Goal: Communication & Community: Share content

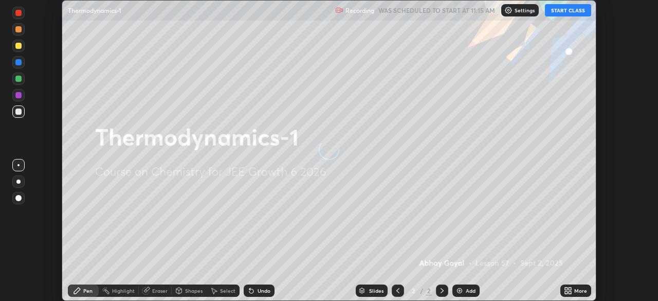
scroll to position [301, 658]
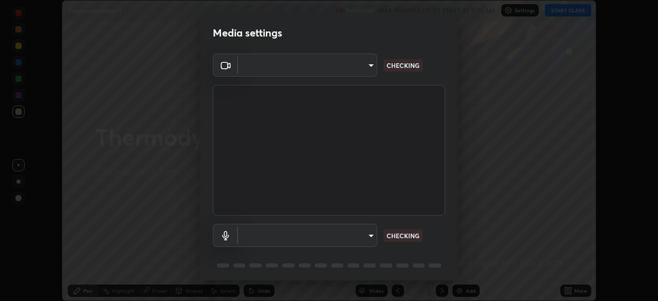
type input "a53310a234df4b057b32690b53123232dc133deb09eefe64642425bdc1747df1"
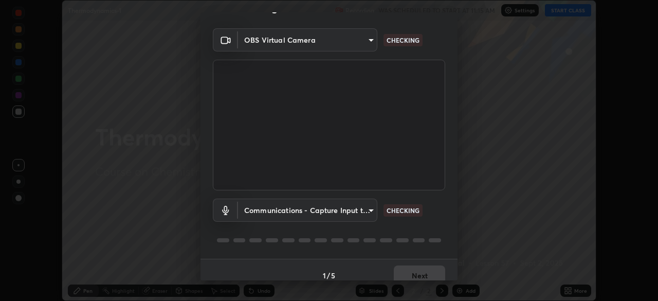
click at [298, 207] on body "Erase all Thermodynamics-1 Recording WAS SCHEDULED TO START AT 11:15 AM Setting…" at bounding box center [329, 150] width 658 height 301
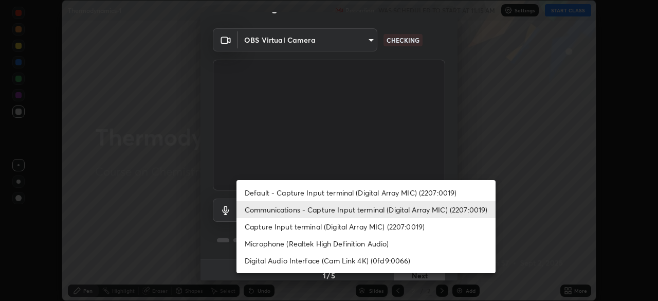
click at [227, 230] on div at bounding box center [329, 150] width 658 height 301
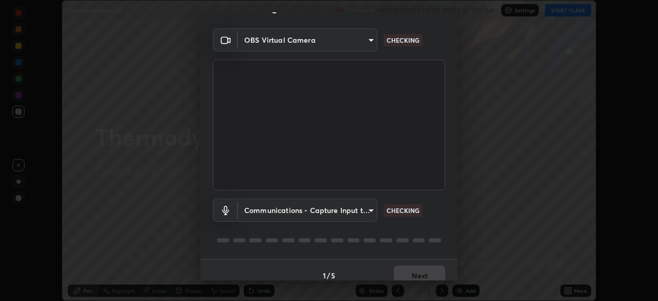
click at [257, 212] on body "Erase all Thermodynamics-1 Recording WAS SCHEDULED TO START AT 11:15 AM Setting…" at bounding box center [329, 150] width 658 height 301
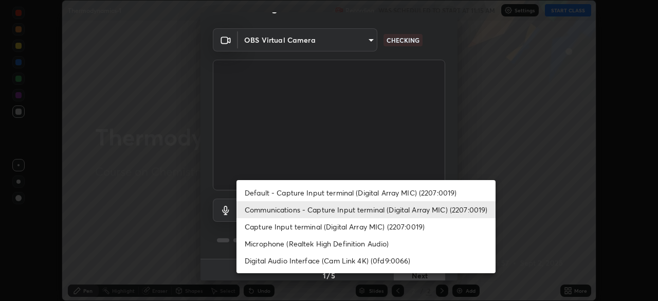
click at [276, 225] on li "Capture Input terminal (Digital Array MIC) (2207:0019)" at bounding box center [366, 226] width 259 height 17
type input "a5be2b9a4ba921298411043b89dbeed5565b3b1d8404cb99b29eda507e3547e6"
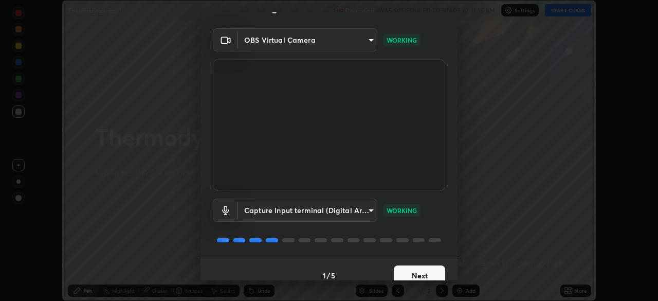
click at [405, 273] on button "Next" at bounding box center [419, 275] width 51 height 21
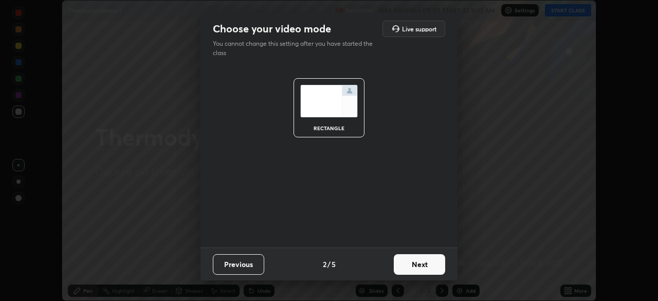
click at [408, 273] on button "Next" at bounding box center [419, 264] width 51 height 21
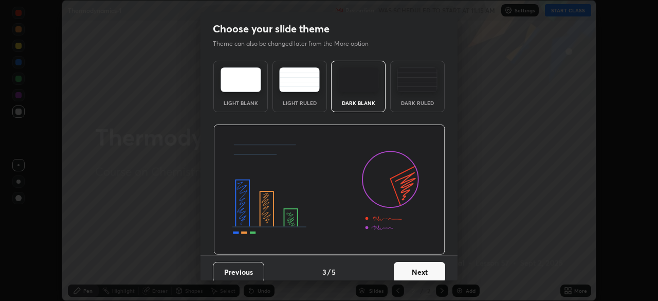
click at [410, 262] on button "Next" at bounding box center [419, 272] width 51 height 21
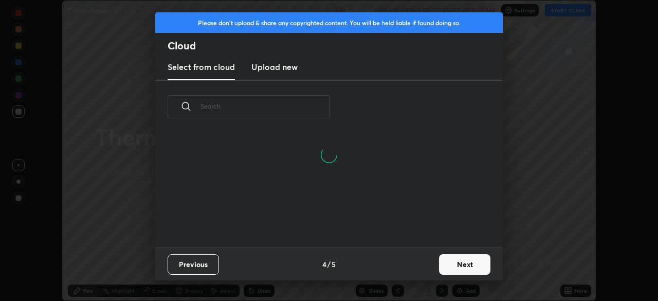
click at [448, 264] on button "Next" at bounding box center [464, 264] width 51 height 21
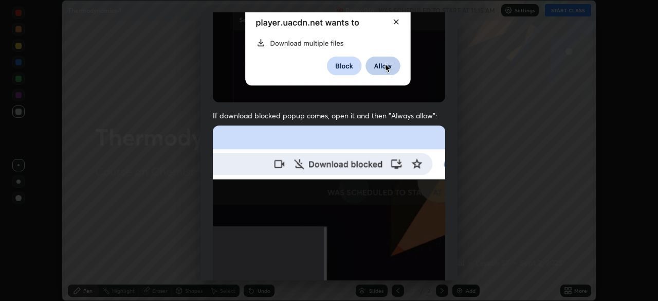
click at [271, 222] on img at bounding box center [329, 237] width 232 height 225
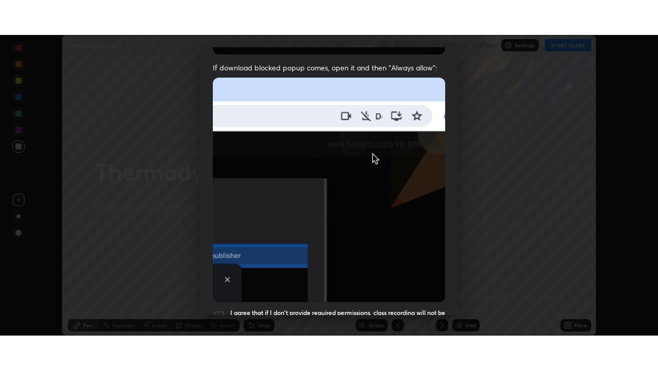
scroll to position [246, 0]
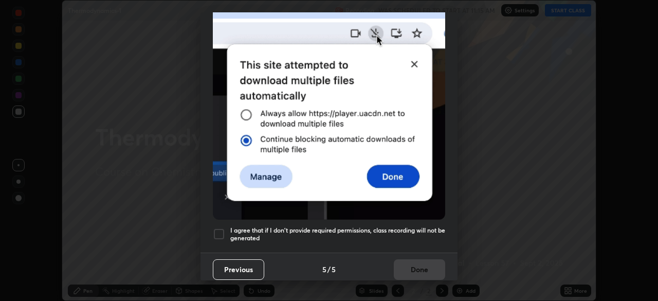
click at [216, 229] on div at bounding box center [219, 234] width 12 height 12
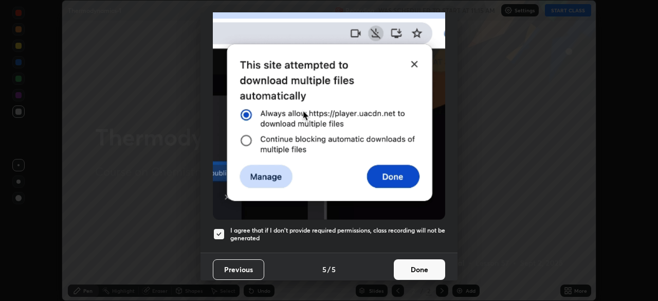
click at [406, 267] on button "Done" at bounding box center [419, 269] width 51 height 21
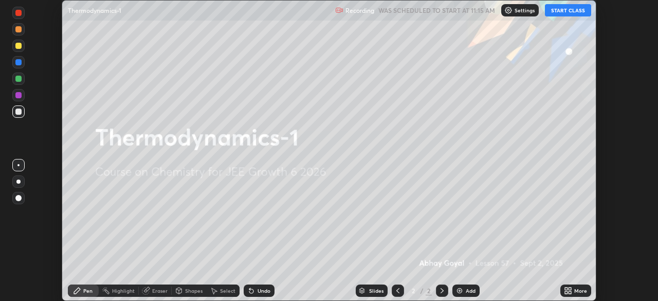
click at [566, 9] on button "START CLASS" at bounding box center [568, 10] width 46 height 12
click at [570, 290] on icon at bounding box center [570, 288] width 3 height 3
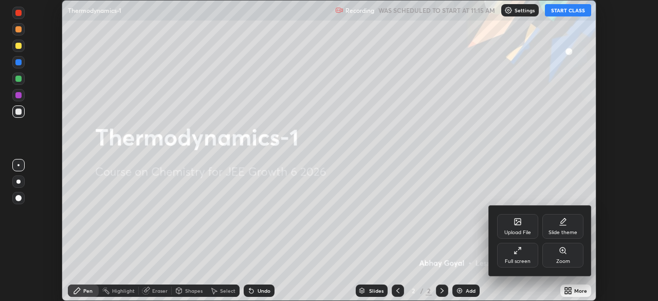
click at [512, 252] on div "Full screen" at bounding box center [517, 255] width 41 height 25
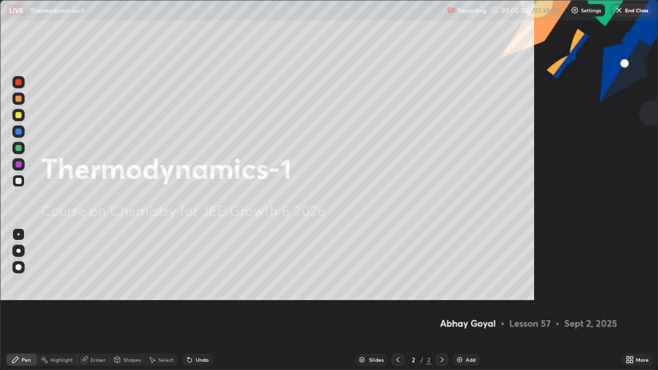
scroll to position [370, 658]
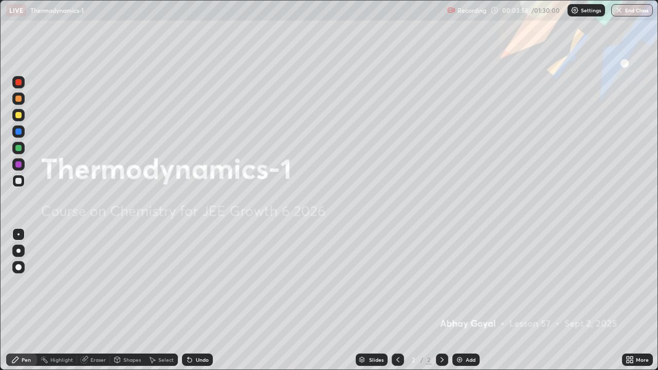
click at [466, 300] on div "Add" at bounding box center [471, 359] width 10 height 5
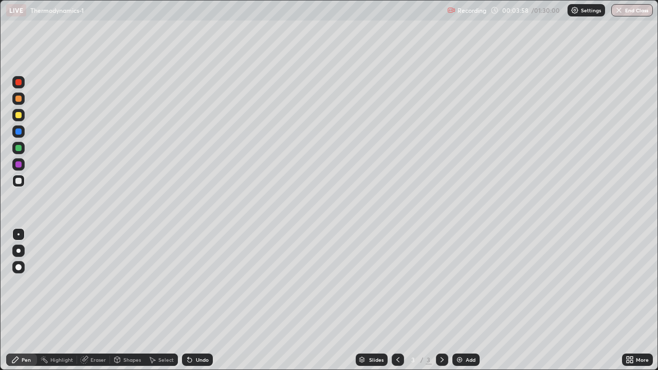
click at [463, 300] on div "Add" at bounding box center [466, 360] width 27 height 12
click at [20, 113] on div at bounding box center [18, 115] width 6 height 6
click at [20, 116] on div at bounding box center [18, 115] width 6 height 6
click at [20, 164] on div at bounding box center [18, 164] width 6 height 6
click at [17, 152] on div at bounding box center [18, 148] width 12 height 12
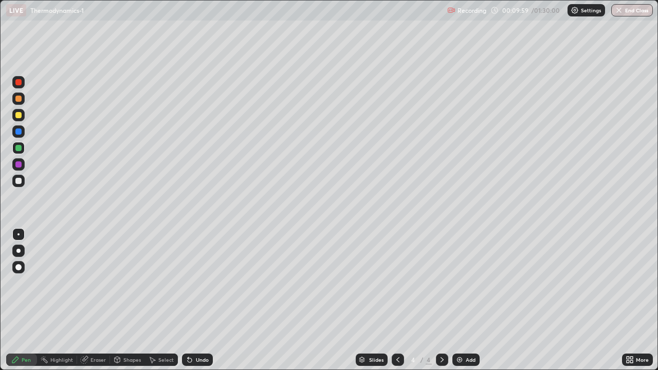
click at [468, 300] on div "Add" at bounding box center [471, 359] width 10 height 5
click at [17, 98] on div at bounding box center [18, 99] width 6 height 6
click at [16, 150] on div at bounding box center [18, 148] width 6 height 6
click at [16, 117] on div at bounding box center [18, 115] width 6 height 6
click at [475, 300] on div "Add" at bounding box center [466, 360] width 27 height 12
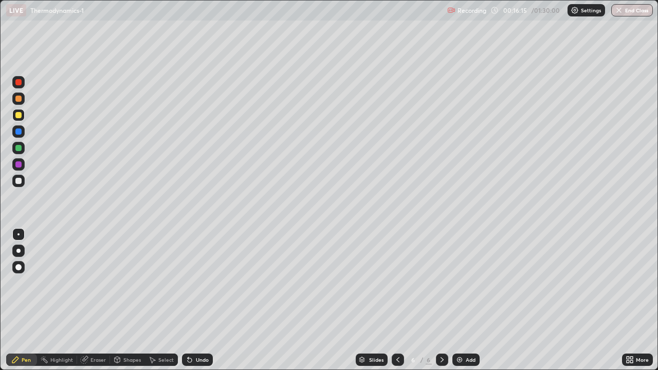
click at [200, 300] on div "Undo" at bounding box center [202, 359] width 13 height 5
click at [196, 300] on div "Undo" at bounding box center [202, 359] width 13 height 5
click at [19, 98] on div at bounding box center [18, 99] width 6 height 6
click at [196, 300] on div "Undo" at bounding box center [197, 360] width 31 height 12
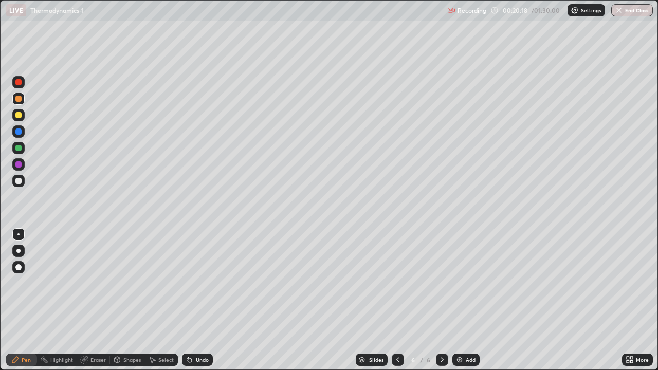
click at [196, 300] on div "Undo" at bounding box center [202, 359] width 13 height 5
click at [194, 300] on div "Undo" at bounding box center [197, 360] width 31 height 12
click at [160, 300] on div "Select" at bounding box center [165, 359] width 15 height 5
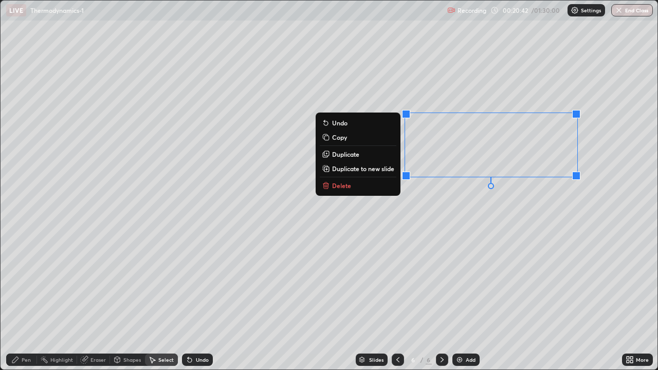
click at [483, 225] on div "0 ° Undo Copy Duplicate Duplicate to new slide Delete" at bounding box center [329, 185] width 657 height 369
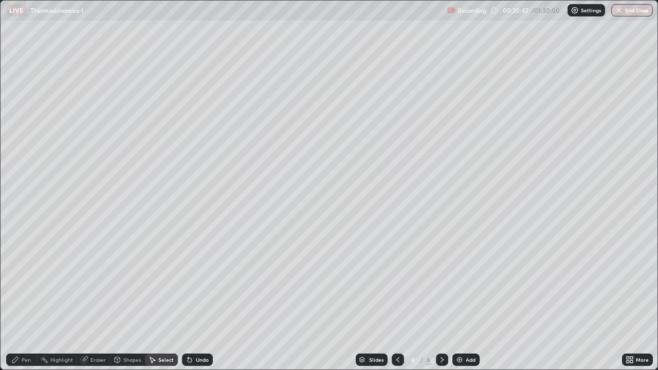
click at [30, 300] on div "Pen" at bounding box center [21, 360] width 31 height 12
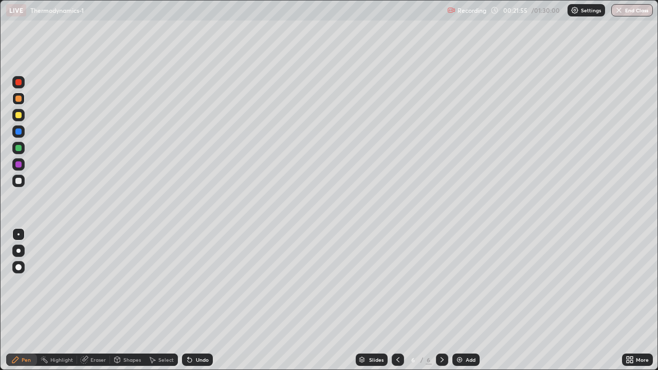
click at [470, 300] on div "Add" at bounding box center [471, 359] width 10 height 5
click at [17, 117] on div at bounding box center [18, 115] width 6 height 6
click at [19, 133] on div at bounding box center [18, 132] width 6 height 6
click at [18, 149] on div at bounding box center [18, 148] width 6 height 6
click at [18, 117] on div at bounding box center [18, 115] width 6 height 6
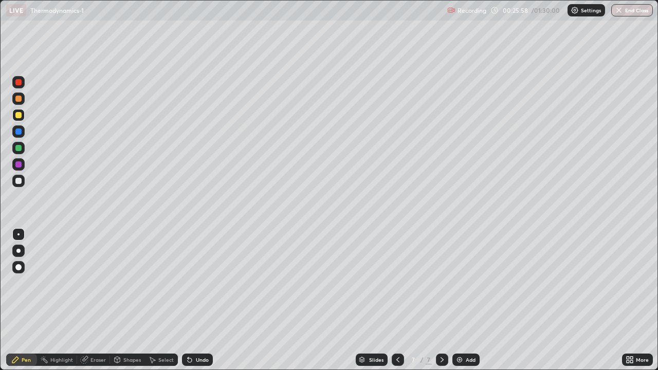
click at [92, 300] on div "Eraser" at bounding box center [93, 360] width 33 height 12
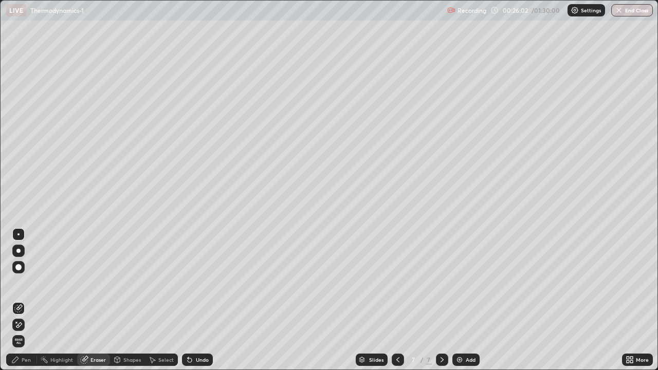
click at [27, 300] on div "Pen" at bounding box center [26, 359] width 9 height 5
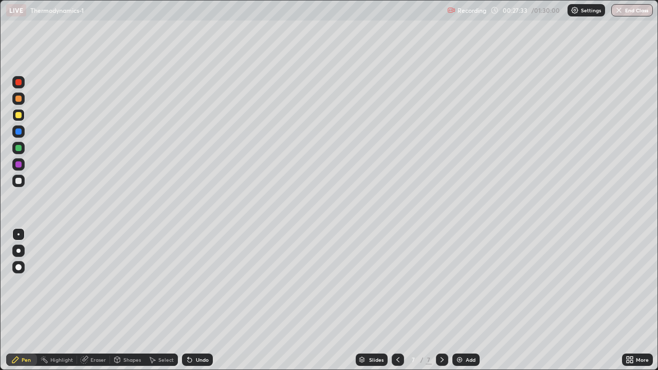
click at [19, 115] on div at bounding box center [18, 115] width 6 height 6
click at [17, 133] on div at bounding box center [18, 132] width 6 height 6
click at [19, 180] on div at bounding box center [18, 181] width 6 height 6
click at [467, 300] on div "Add" at bounding box center [471, 359] width 10 height 5
click at [160, 300] on div "Select" at bounding box center [165, 359] width 15 height 5
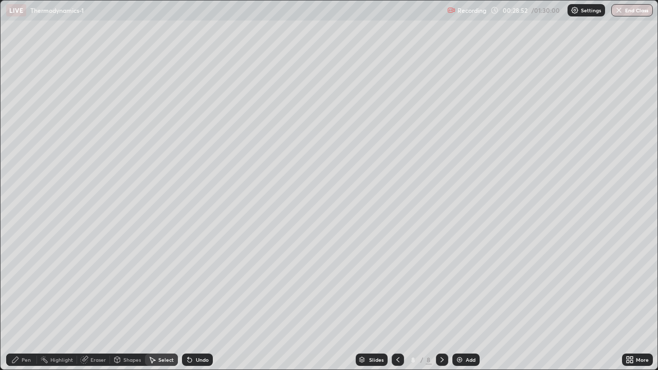
click at [95, 300] on div "Eraser" at bounding box center [98, 359] width 15 height 5
click at [19, 300] on icon at bounding box center [15, 360] width 6 height 6
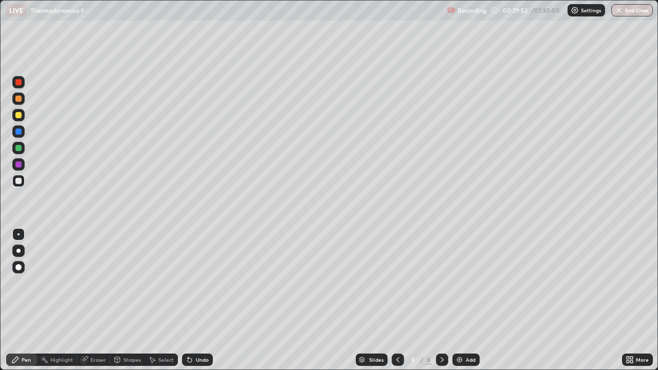
click at [16, 116] on div at bounding box center [18, 115] width 6 height 6
click at [18, 131] on div at bounding box center [18, 132] width 6 height 6
click at [397, 300] on icon at bounding box center [398, 360] width 8 height 8
click at [441, 300] on icon at bounding box center [442, 359] width 3 height 5
click at [459, 300] on img at bounding box center [460, 360] width 8 height 8
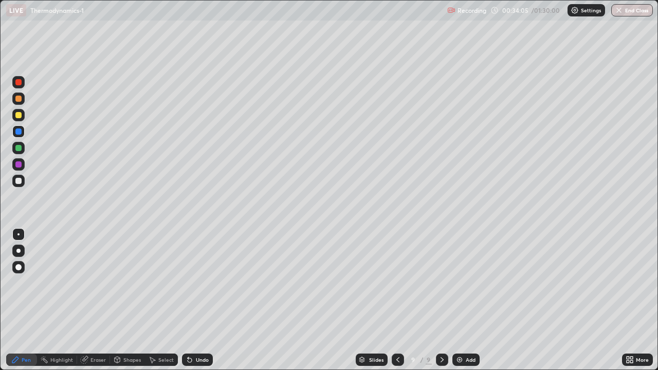
click at [20, 113] on div at bounding box center [18, 115] width 6 height 6
click at [19, 182] on div at bounding box center [18, 181] width 6 height 6
click at [206, 300] on div "Undo" at bounding box center [202, 359] width 13 height 5
click at [200, 300] on div "Undo" at bounding box center [202, 359] width 13 height 5
click at [17, 183] on div at bounding box center [18, 181] width 6 height 6
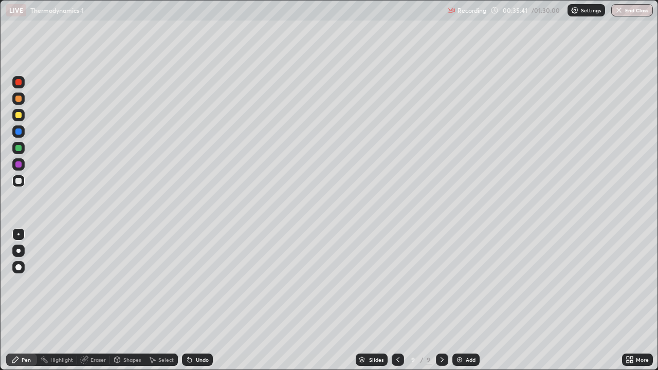
click at [197, 300] on div "Undo" at bounding box center [202, 359] width 13 height 5
click at [196, 300] on div "Undo" at bounding box center [202, 359] width 13 height 5
click at [198, 300] on div "Undo" at bounding box center [202, 359] width 13 height 5
click at [197, 300] on div "Undo" at bounding box center [202, 359] width 13 height 5
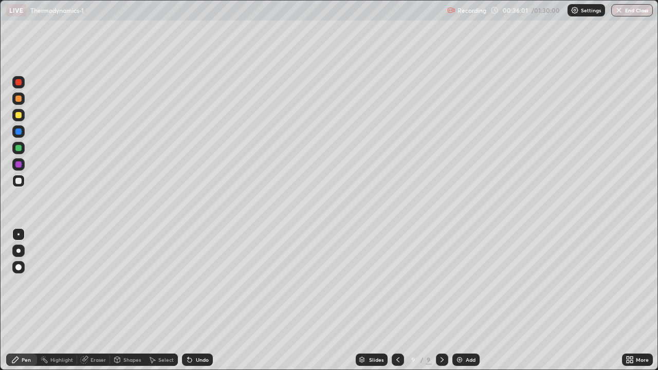
click at [197, 300] on div "Undo" at bounding box center [202, 359] width 13 height 5
click at [200, 300] on div "Undo" at bounding box center [202, 359] width 13 height 5
click at [18, 116] on div at bounding box center [18, 115] width 6 height 6
click at [21, 149] on div at bounding box center [18, 148] width 6 height 6
click at [20, 115] on div at bounding box center [18, 115] width 6 height 6
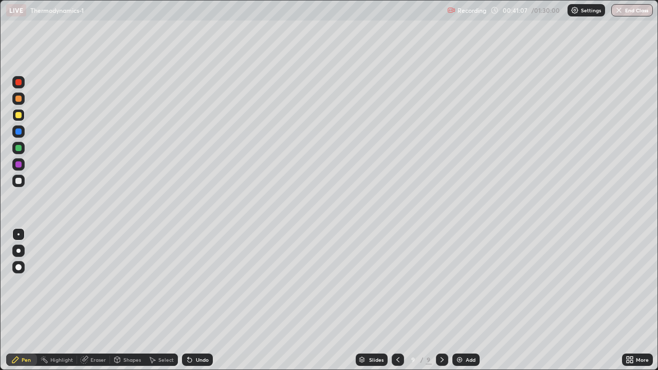
click at [471, 300] on div "Slides 9 / 9 Add" at bounding box center [417, 360] width 409 height 21
click at [462, 300] on img at bounding box center [460, 360] width 8 height 8
click at [17, 127] on div at bounding box center [18, 131] width 12 height 12
click at [16, 147] on div at bounding box center [18, 148] width 6 height 6
click at [17, 113] on div at bounding box center [18, 115] width 6 height 6
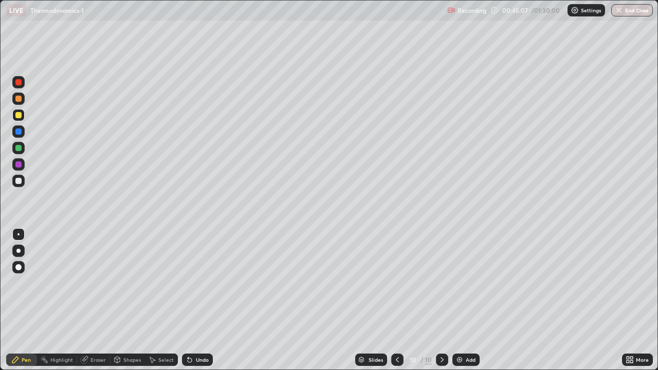
click at [189, 300] on icon at bounding box center [190, 360] width 4 height 4
click at [190, 300] on icon at bounding box center [190, 360] width 4 height 4
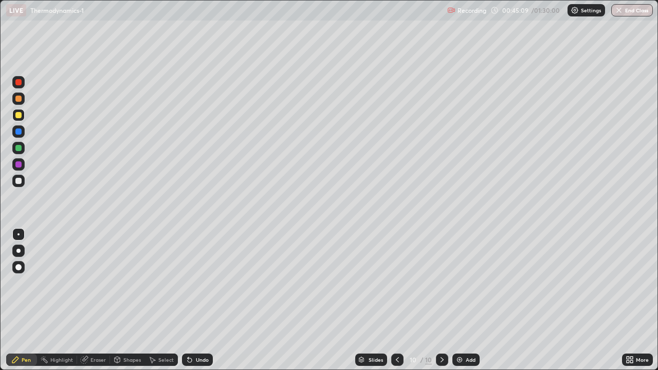
click at [188, 300] on icon at bounding box center [190, 360] width 4 height 4
click at [17, 178] on div at bounding box center [18, 181] width 6 height 6
click at [201, 300] on div "Undo" at bounding box center [197, 360] width 31 height 12
click at [205, 300] on div "Undo" at bounding box center [197, 360] width 31 height 12
click at [464, 300] on div "Add" at bounding box center [466, 360] width 27 height 12
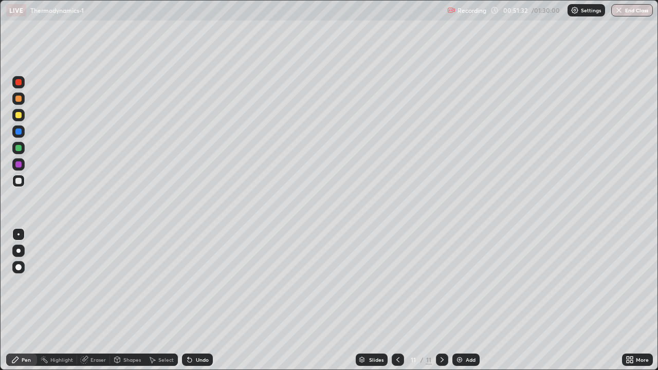
click at [19, 116] on div at bounding box center [18, 115] width 6 height 6
click at [16, 132] on div at bounding box center [18, 132] width 6 height 6
click at [20, 97] on div at bounding box center [18, 99] width 6 height 6
click at [19, 83] on div at bounding box center [18, 82] width 6 height 6
click at [20, 98] on div at bounding box center [18, 99] width 6 height 6
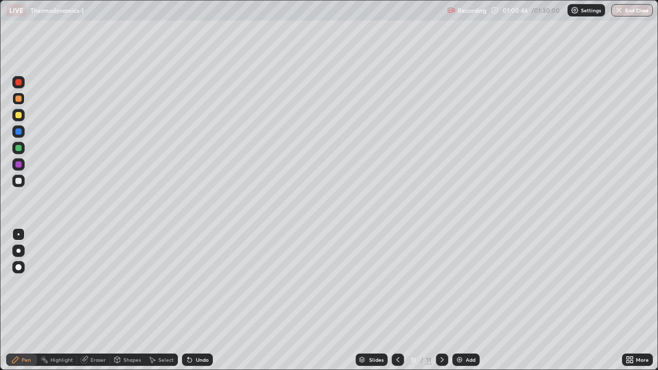
click at [23, 115] on div at bounding box center [18, 115] width 12 height 12
click at [93, 300] on div "Eraser" at bounding box center [98, 359] width 15 height 5
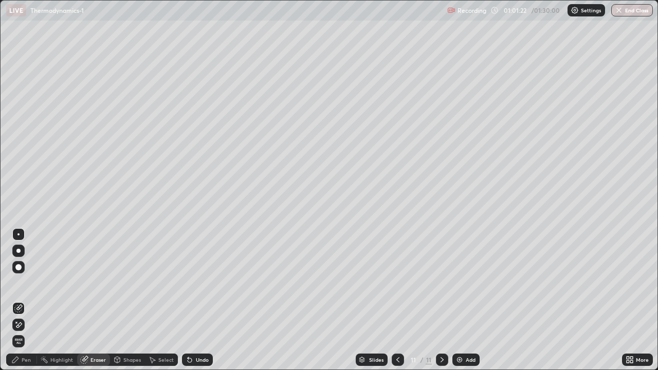
click at [21, 300] on div "Pen" at bounding box center [21, 360] width 31 height 12
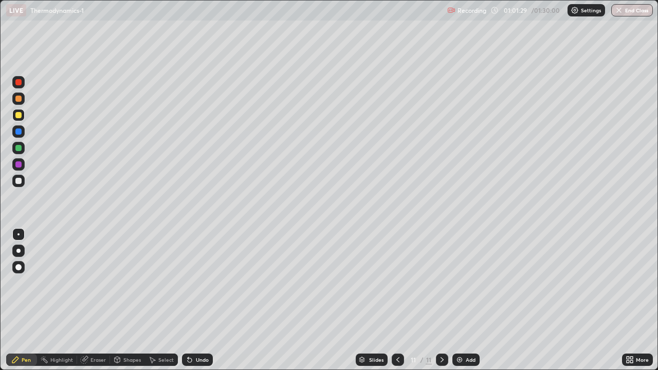
click at [20, 181] on div at bounding box center [18, 181] width 6 height 6
click at [464, 300] on div "Add" at bounding box center [466, 360] width 27 height 12
click at [196, 300] on div "Undo" at bounding box center [202, 359] width 13 height 5
click at [199, 300] on div "Undo" at bounding box center [202, 359] width 13 height 5
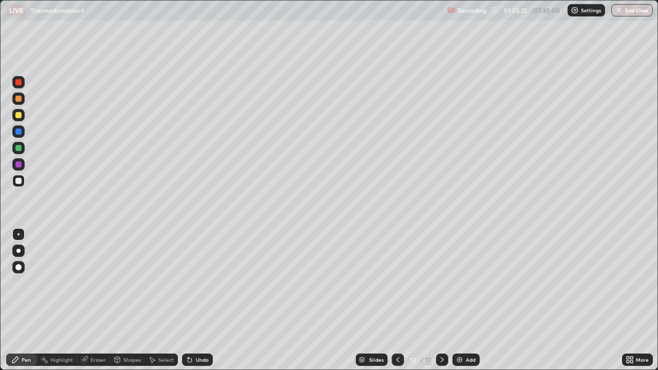
click at [200, 300] on div "Undo" at bounding box center [202, 359] width 13 height 5
click at [201, 300] on div "Undo" at bounding box center [197, 360] width 31 height 12
click at [95, 300] on div "Eraser" at bounding box center [98, 359] width 15 height 5
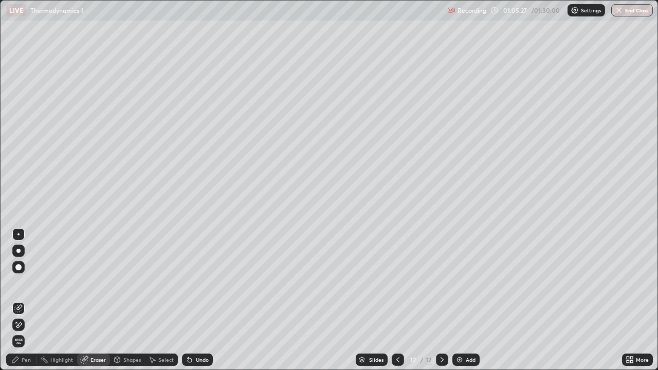
click at [29, 300] on div "Pen" at bounding box center [26, 359] width 9 height 5
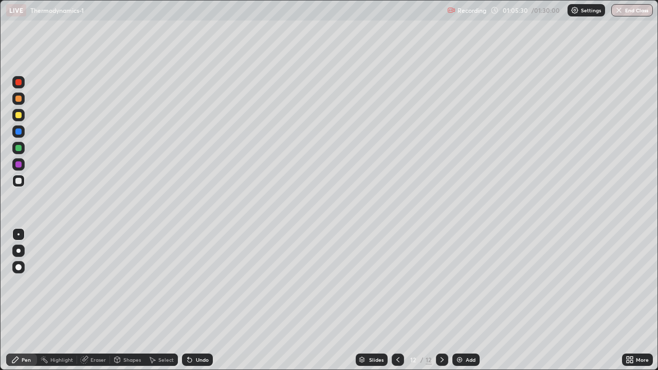
click at [398, 300] on icon at bounding box center [398, 360] width 8 height 8
click at [441, 300] on icon at bounding box center [442, 359] width 3 height 5
click at [93, 300] on div "Eraser" at bounding box center [98, 359] width 15 height 5
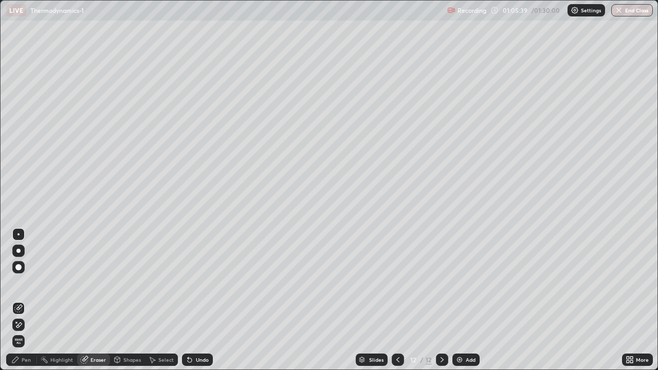
click at [26, 300] on div "Pen" at bounding box center [26, 359] width 9 height 5
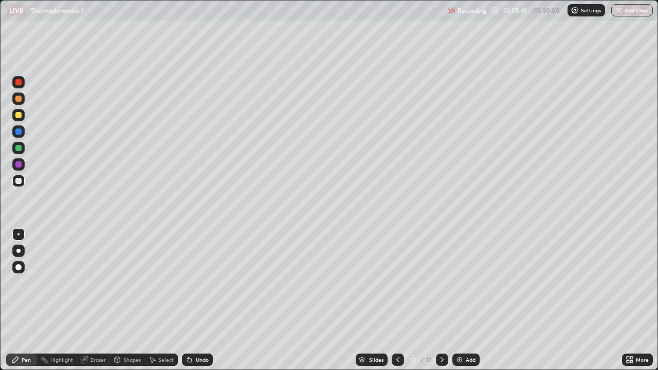
click at [395, 300] on icon at bounding box center [398, 360] width 8 height 8
click at [440, 300] on icon at bounding box center [442, 360] width 8 height 8
click at [399, 300] on icon at bounding box center [398, 360] width 8 height 8
click at [99, 300] on div "Eraser" at bounding box center [98, 359] width 15 height 5
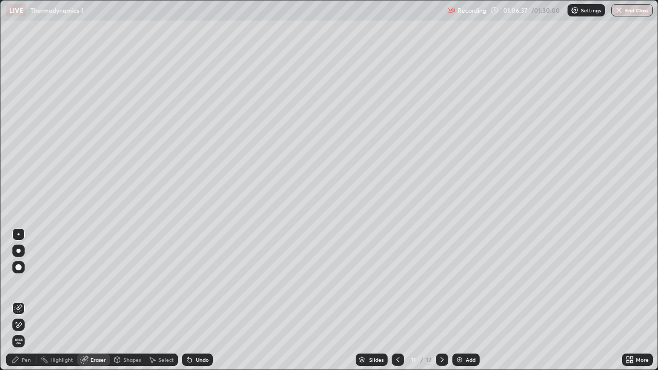
click at [26, 300] on div "Pen" at bounding box center [26, 359] width 9 height 5
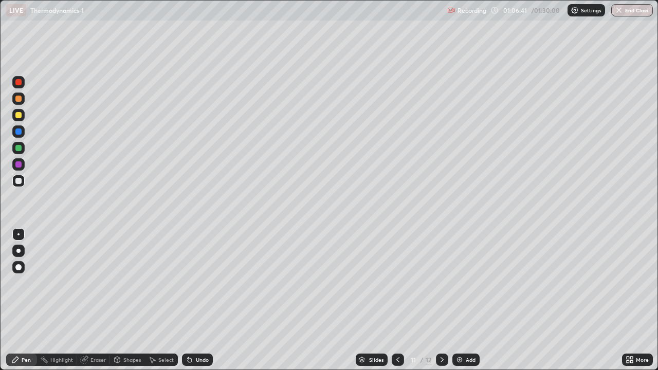
click at [97, 300] on div "Eraser" at bounding box center [98, 359] width 15 height 5
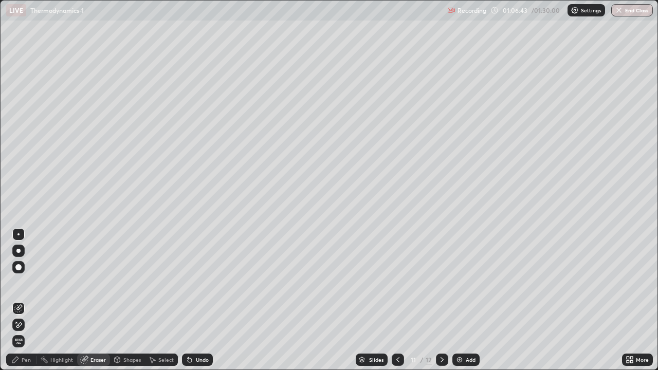
click at [28, 300] on div "Pen" at bounding box center [21, 360] width 31 height 12
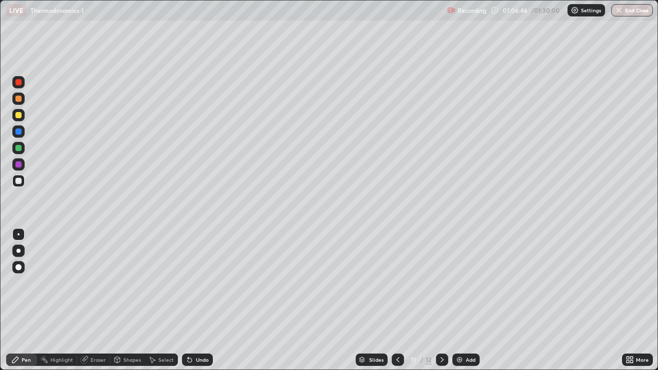
click at [438, 300] on icon at bounding box center [442, 360] width 8 height 8
click at [96, 300] on div "Eraser" at bounding box center [98, 359] width 15 height 5
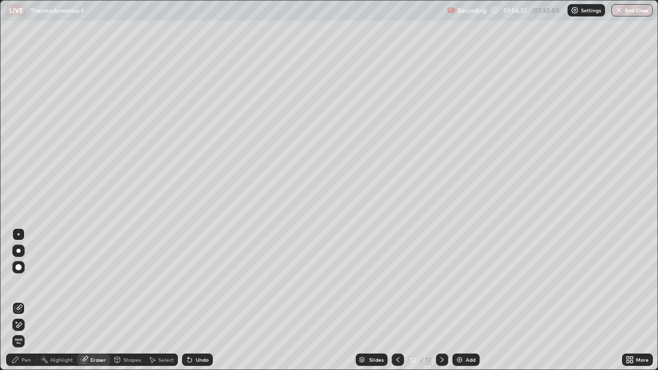
click at [17, 300] on icon at bounding box center [15, 360] width 8 height 8
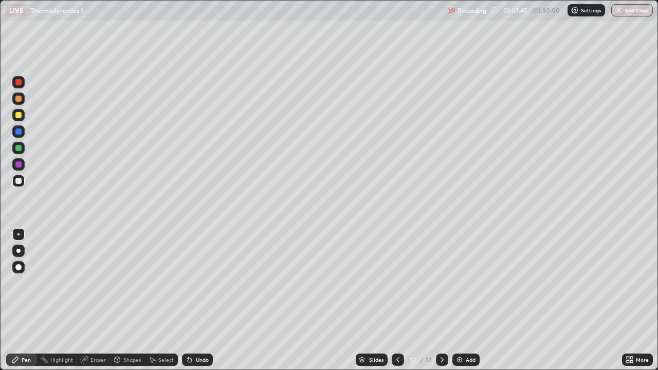
click at [93, 300] on div "Eraser" at bounding box center [93, 360] width 33 height 12
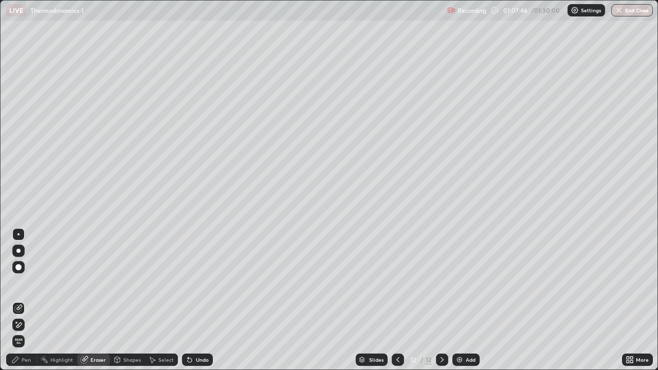
click at [22, 300] on div "Pen" at bounding box center [26, 359] width 9 height 5
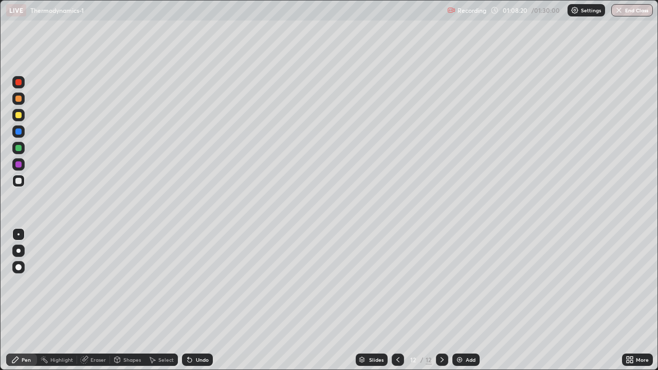
click at [203, 300] on div "Undo" at bounding box center [197, 360] width 31 height 12
click at [196, 300] on div "Undo" at bounding box center [197, 360] width 31 height 12
click at [199, 300] on div "Undo" at bounding box center [197, 360] width 31 height 12
click at [201, 300] on div "Undo" at bounding box center [197, 360] width 31 height 12
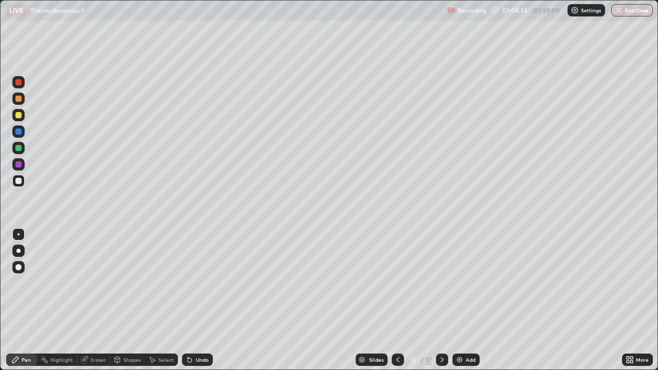
click at [200, 300] on div "Undo" at bounding box center [202, 359] width 13 height 5
click at [463, 300] on div "Add" at bounding box center [466, 360] width 27 height 12
click at [19, 152] on div at bounding box center [18, 148] width 12 height 12
click at [19, 112] on div at bounding box center [18, 115] width 12 height 12
click at [21, 163] on div at bounding box center [18, 164] width 6 height 6
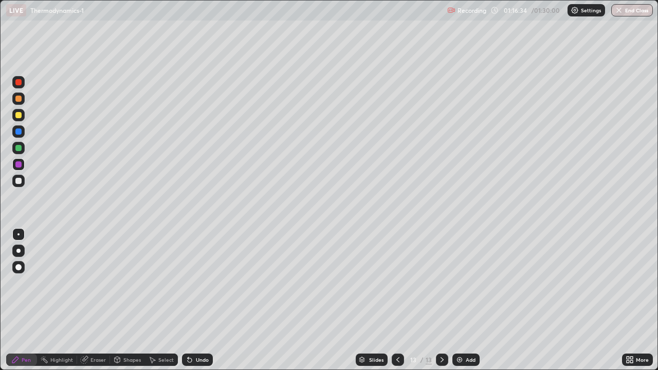
click at [17, 99] on div at bounding box center [18, 99] width 6 height 6
click at [20, 150] on div at bounding box center [18, 148] width 6 height 6
click at [193, 300] on div "Undo" at bounding box center [197, 360] width 31 height 12
click at [15, 117] on div at bounding box center [18, 115] width 12 height 12
click at [623, 14] on button "End Class" at bounding box center [632, 10] width 42 height 12
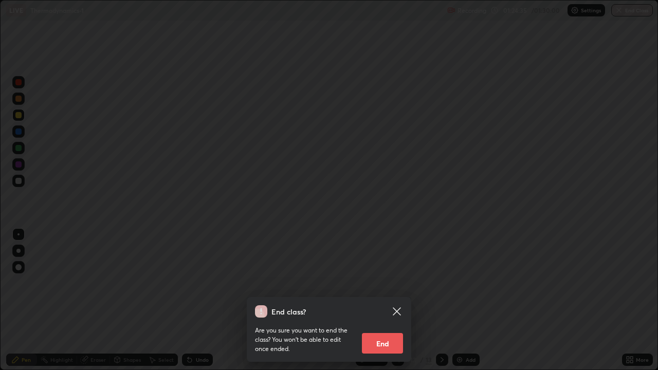
click at [390, 300] on button "End" at bounding box center [382, 343] width 41 height 21
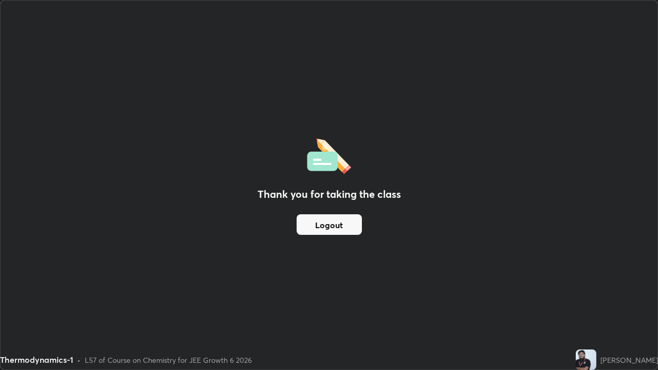
click at [337, 215] on button "Logout" at bounding box center [329, 224] width 65 height 21
click at [348, 223] on button "Logout" at bounding box center [329, 224] width 65 height 21
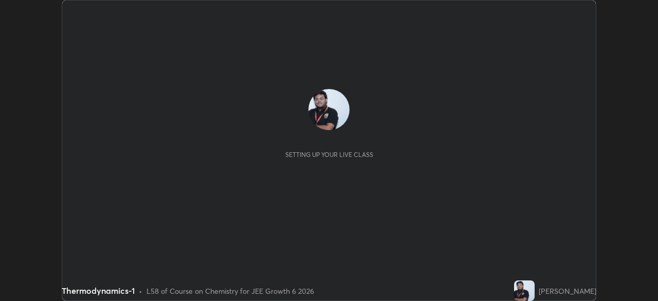
scroll to position [301, 658]
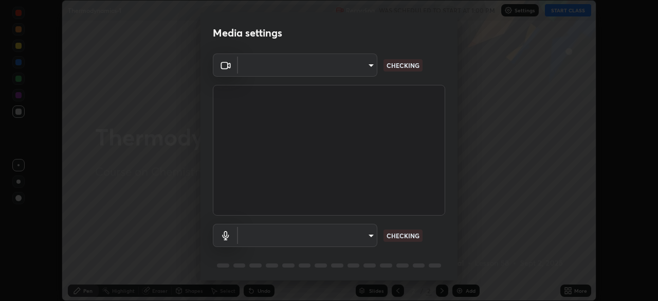
type input "a53310a234df4b057b32690b53123232dc133deb09eefe64642425bdc1747df1"
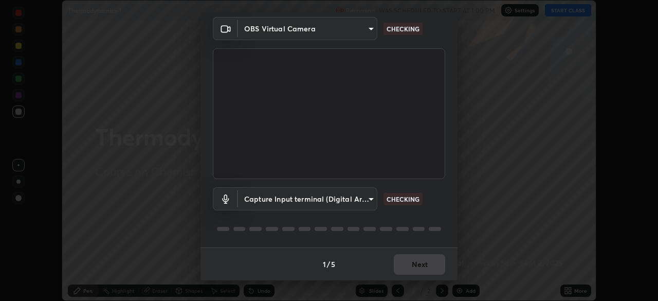
click at [282, 187] on body "Erase all Thermodynamics-1 Recording WAS SCHEDULED TO START AT 1:00 PM Settings…" at bounding box center [329, 150] width 658 height 301
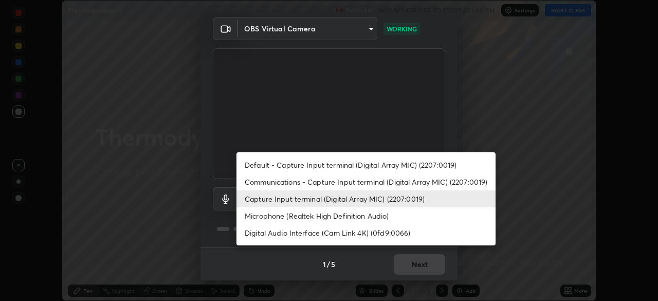
click at [260, 184] on li "Communications - Capture Input terminal (Digital Array MIC) (2207:0019)" at bounding box center [366, 181] width 259 height 17
type input "communications"
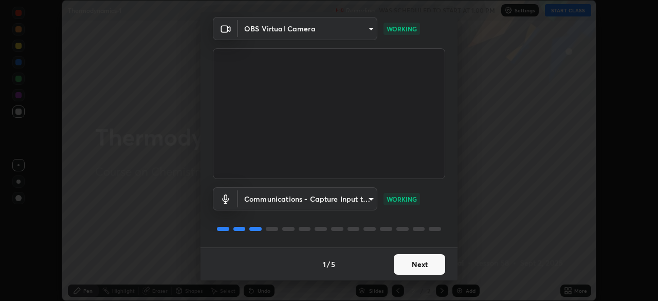
click at [420, 268] on button "Next" at bounding box center [419, 264] width 51 height 21
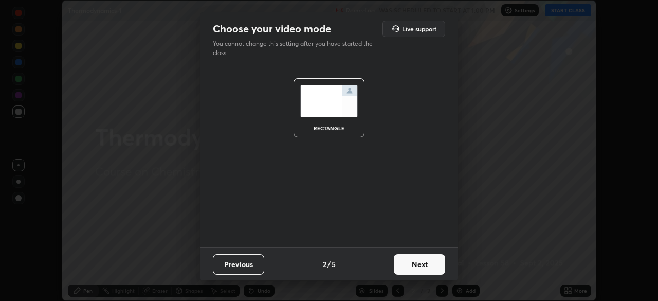
scroll to position [0, 0]
click at [417, 266] on button "Next" at bounding box center [419, 264] width 51 height 21
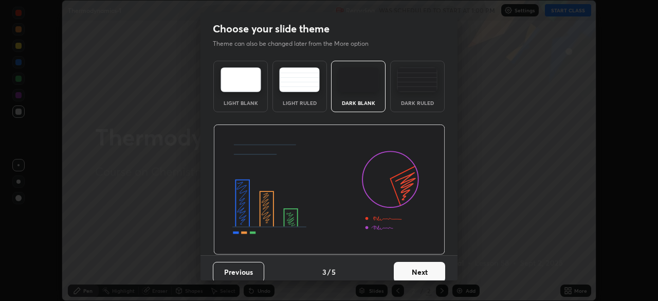
click at [425, 272] on button "Next" at bounding box center [419, 272] width 51 height 21
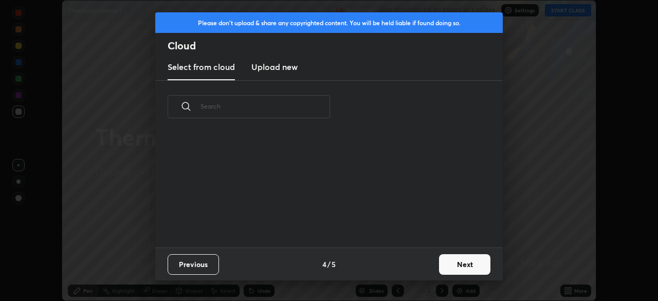
scroll to position [114, 330]
click at [464, 266] on button "Next" at bounding box center [464, 264] width 51 height 21
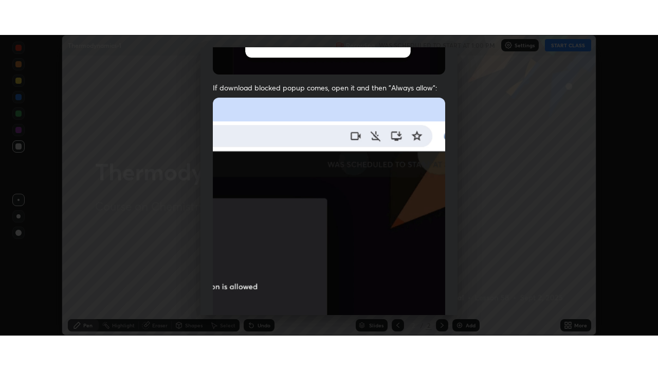
scroll to position [246, 0]
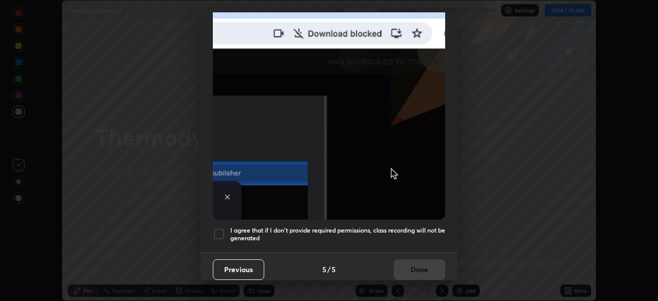
click at [220, 231] on div at bounding box center [219, 234] width 12 height 12
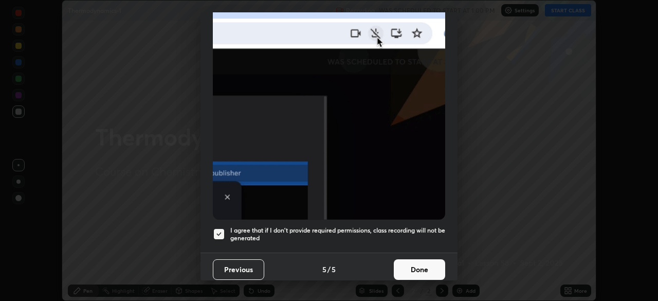
click at [414, 261] on button "Done" at bounding box center [419, 269] width 51 height 21
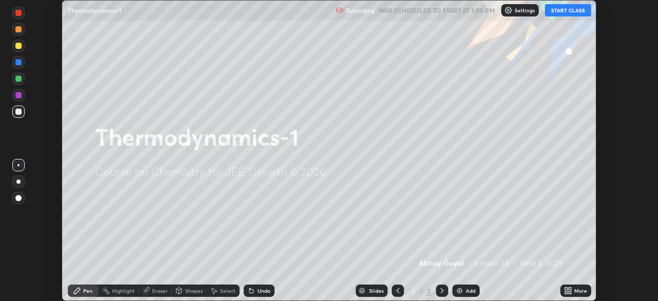
click at [565, 10] on button "START CLASS" at bounding box center [568, 10] width 46 height 12
click at [579, 295] on div "More" at bounding box center [576, 290] width 31 height 12
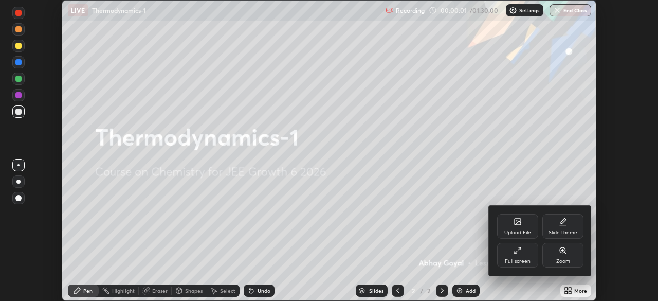
click at [516, 257] on div "Full screen" at bounding box center [517, 255] width 41 height 25
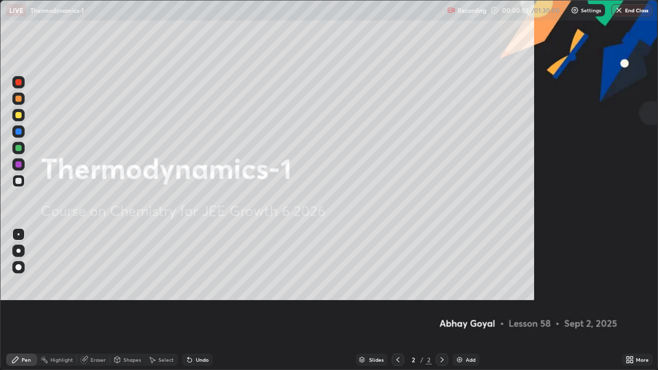
scroll to position [370, 658]
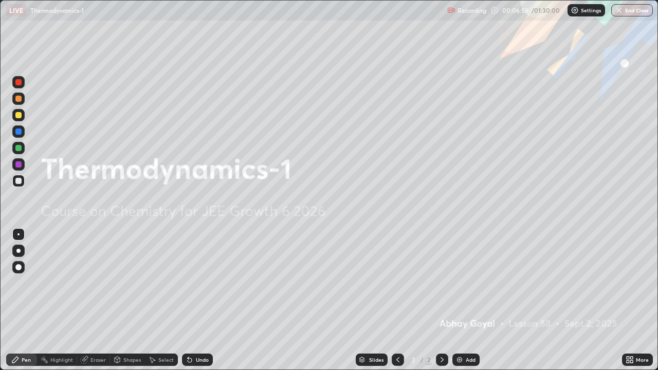
click at [470, 300] on div "Slides 2 / 2 Add" at bounding box center [417, 360] width 409 height 21
click at [466, 300] on div "Add" at bounding box center [471, 359] width 10 height 5
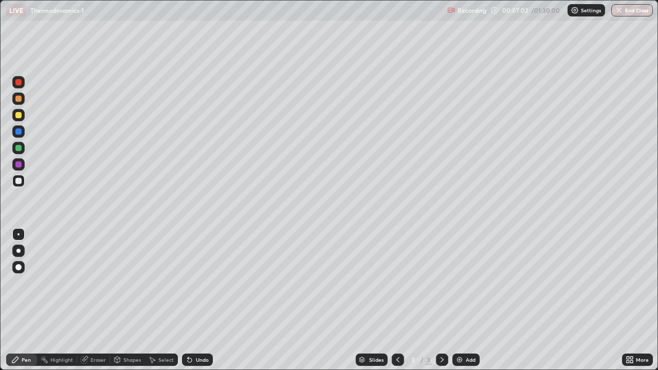
click at [475, 300] on div "Add" at bounding box center [466, 360] width 27 height 12
click at [486, 300] on div "Slides 4 / 4 Add" at bounding box center [417, 360] width 409 height 21
click at [199, 300] on div "Undo" at bounding box center [197, 360] width 31 height 12
click at [203, 300] on div "Undo" at bounding box center [202, 359] width 13 height 5
click at [17, 300] on icon at bounding box center [15, 360] width 6 height 6
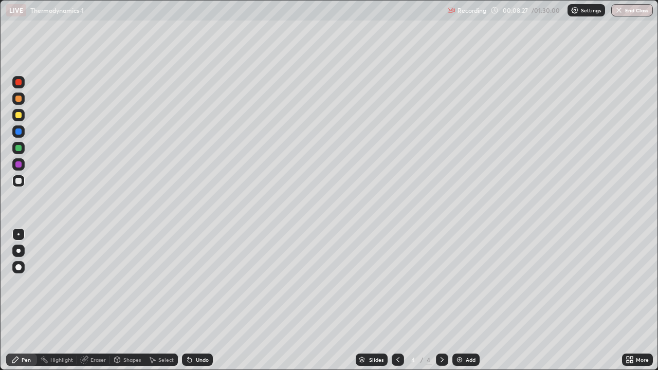
click at [18, 80] on div at bounding box center [18, 82] width 6 height 6
click at [18, 167] on div at bounding box center [18, 164] width 6 height 6
click at [16, 112] on div at bounding box center [18, 115] width 6 height 6
click at [18, 149] on div at bounding box center [18, 148] width 6 height 6
click at [14, 116] on div at bounding box center [18, 115] width 12 height 12
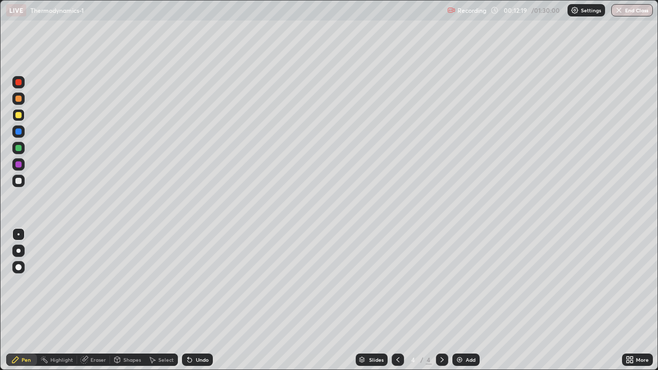
click at [15, 181] on div at bounding box center [18, 181] width 6 height 6
click at [21, 115] on div at bounding box center [18, 115] width 6 height 6
click at [21, 148] on div at bounding box center [18, 148] width 6 height 6
click at [19, 178] on div at bounding box center [18, 181] width 6 height 6
click at [207, 300] on div "Undo" at bounding box center [197, 360] width 31 height 12
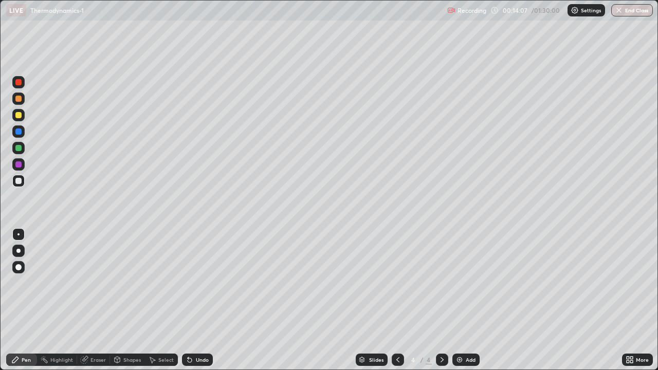
click at [16, 167] on div at bounding box center [18, 164] width 12 height 12
click at [17, 181] on div at bounding box center [18, 181] width 6 height 6
click at [469, 300] on div "Add" at bounding box center [471, 359] width 10 height 5
click at [16, 116] on div at bounding box center [18, 115] width 6 height 6
click at [17, 100] on div at bounding box center [18, 99] width 6 height 6
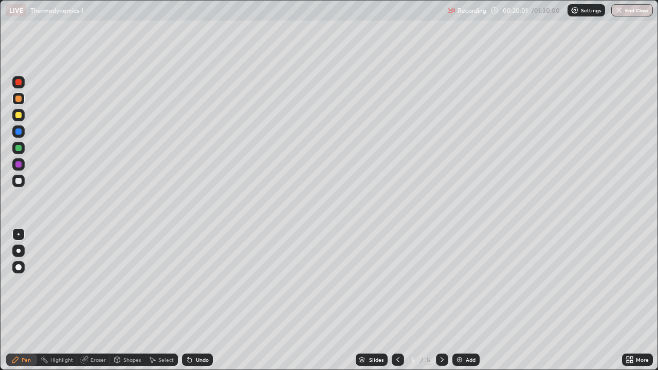
click at [17, 184] on div at bounding box center [18, 181] width 6 height 6
click at [13, 146] on div at bounding box center [18, 148] width 12 height 12
click at [17, 176] on div at bounding box center [18, 181] width 12 height 12
click at [15, 120] on div at bounding box center [18, 115] width 12 height 12
click at [20, 103] on div at bounding box center [18, 99] width 12 height 12
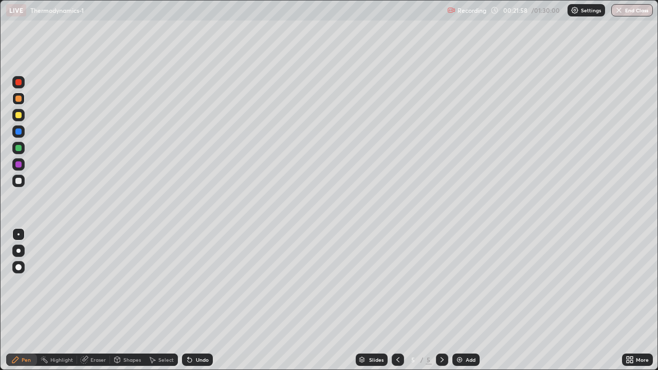
click at [13, 182] on div at bounding box center [18, 181] width 12 height 12
click at [21, 149] on div at bounding box center [18, 148] width 6 height 6
click at [202, 300] on div "Undo" at bounding box center [202, 359] width 13 height 5
click at [18, 184] on div at bounding box center [18, 181] width 12 height 12
click at [18, 111] on div at bounding box center [18, 115] width 12 height 12
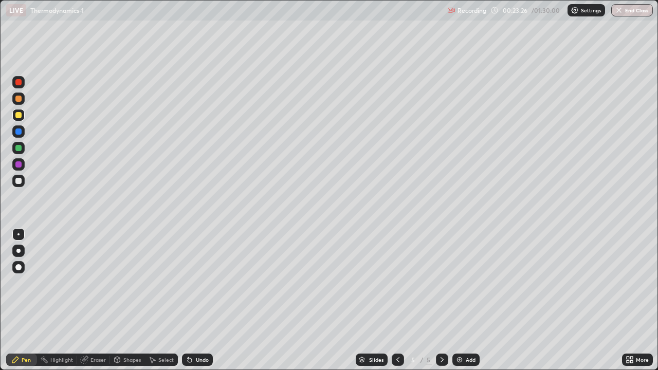
click at [17, 132] on div at bounding box center [18, 132] width 6 height 6
click at [464, 300] on div "Add" at bounding box center [466, 360] width 27 height 12
click at [20, 118] on div at bounding box center [18, 115] width 12 height 12
click at [202, 300] on div "Undo" at bounding box center [202, 359] width 13 height 5
click at [201, 300] on div "Undo" at bounding box center [202, 359] width 13 height 5
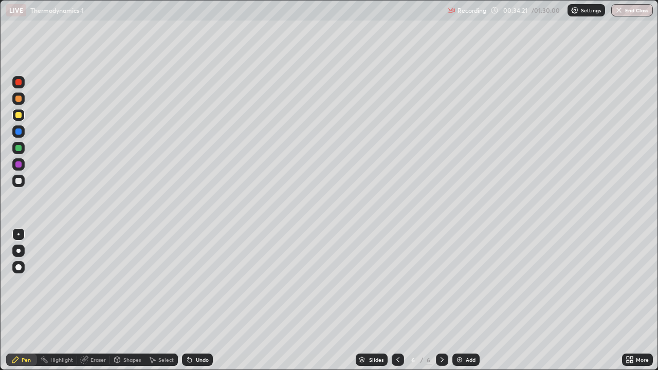
click at [196, 300] on div "Undo" at bounding box center [202, 359] width 13 height 5
click at [201, 300] on div "Undo" at bounding box center [202, 359] width 13 height 5
click at [467, 300] on div "Add" at bounding box center [471, 359] width 10 height 5
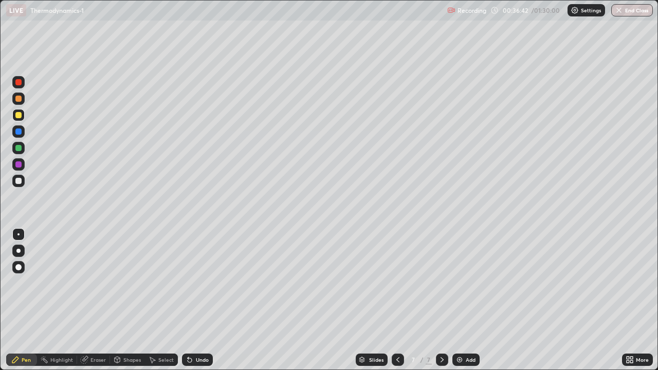
click at [387, 300] on div "Slides 7 / 7 Add" at bounding box center [417, 360] width 409 height 21
click at [392, 300] on div at bounding box center [398, 360] width 12 height 12
click at [439, 300] on icon at bounding box center [442, 360] width 8 height 8
click at [15, 150] on div at bounding box center [18, 148] width 6 height 6
click at [238, 300] on div "Slides 7 / 7 Add" at bounding box center [417, 360] width 409 height 21
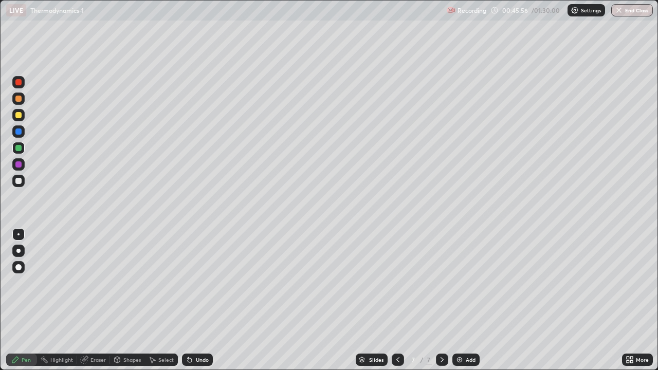
click at [474, 300] on div "Slides 7 / 7 Add" at bounding box center [417, 360] width 409 height 21
click at [467, 300] on div "Add" at bounding box center [471, 359] width 10 height 5
click at [20, 119] on div at bounding box center [18, 115] width 12 height 12
click at [197, 300] on div "Undo" at bounding box center [197, 360] width 31 height 12
click at [20, 180] on div at bounding box center [18, 181] width 6 height 6
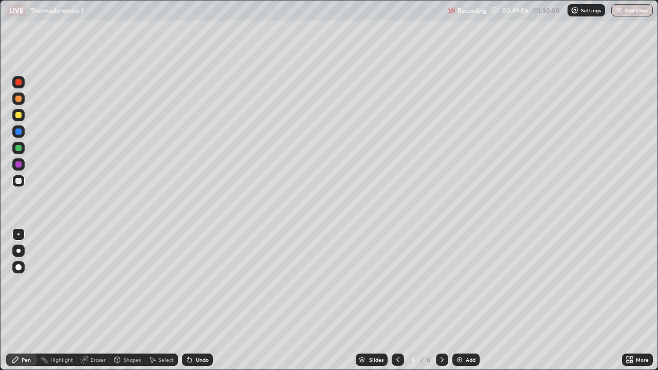
click at [198, 300] on div "Undo" at bounding box center [202, 359] width 13 height 5
click at [18, 116] on div at bounding box center [18, 115] width 6 height 6
click at [193, 300] on div "Undo" at bounding box center [197, 360] width 31 height 12
click at [21, 182] on div at bounding box center [18, 181] width 6 height 6
click at [20, 115] on div at bounding box center [18, 115] width 6 height 6
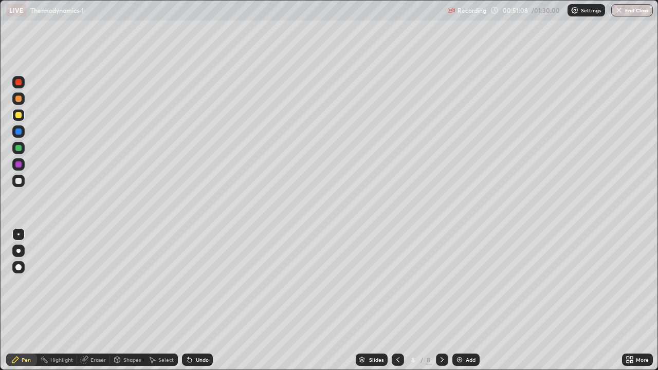
click at [12, 152] on div at bounding box center [18, 148] width 12 height 16
click at [472, 300] on div "Add" at bounding box center [471, 359] width 10 height 5
click at [23, 116] on div at bounding box center [18, 115] width 12 height 12
click at [20, 143] on div at bounding box center [18, 148] width 12 height 12
click at [16, 184] on div at bounding box center [18, 181] width 6 height 6
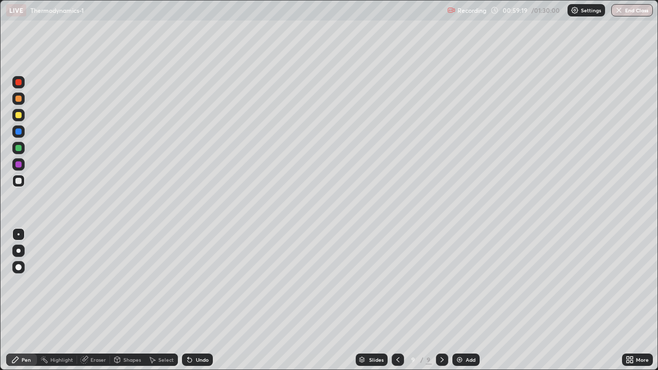
click at [460, 300] on div "Slides 9 / 9 Add" at bounding box center [417, 360] width 409 height 21
click at [461, 300] on img at bounding box center [460, 360] width 8 height 8
click at [332, 300] on div "Slides 10 / 10 Add" at bounding box center [417, 360] width 409 height 21
click at [468, 300] on div "Add" at bounding box center [466, 360] width 27 height 12
click at [17, 116] on div at bounding box center [18, 115] width 6 height 6
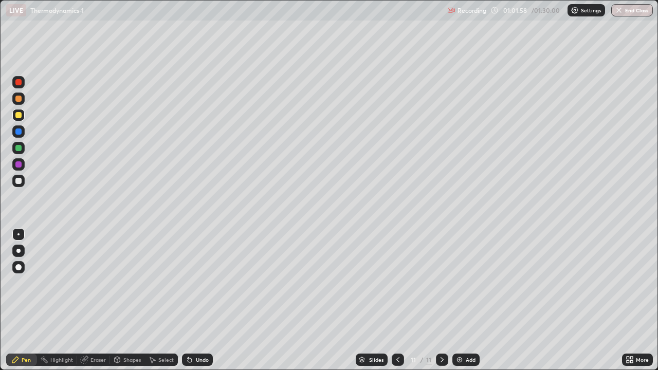
click at [22, 115] on div at bounding box center [18, 115] width 12 height 12
click at [21, 161] on div at bounding box center [18, 164] width 12 height 12
click at [198, 300] on div "Undo" at bounding box center [202, 359] width 13 height 5
click at [18, 182] on div at bounding box center [18, 181] width 6 height 6
click at [18, 116] on div at bounding box center [18, 115] width 6 height 6
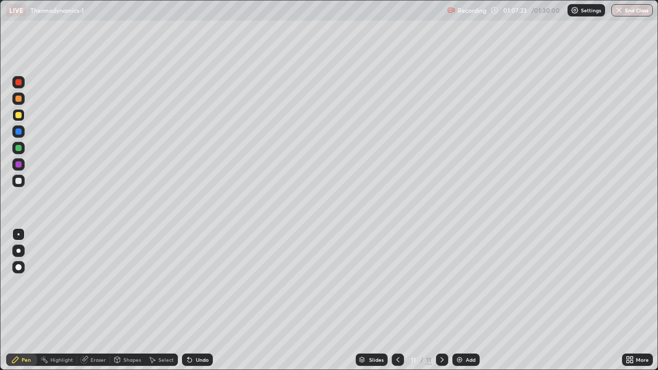
click at [469, 300] on div "Add" at bounding box center [471, 359] width 10 height 5
click at [20, 168] on div at bounding box center [18, 164] width 12 height 12
click at [196, 300] on div "Undo" at bounding box center [202, 359] width 13 height 5
click at [19, 151] on div at bounding box center [18, 148] width 6 height 6
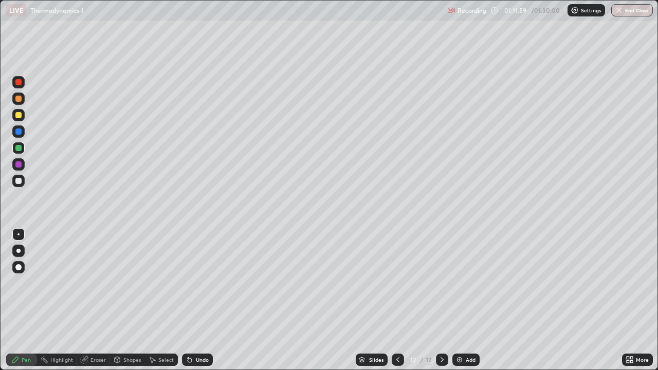
click at [17, 113] on div at bounding box center [18, 115] width 6 height 6
click at [17, 82] on div at bounding box center [18, 82] width 6 height 6
click at [334, 300] on div "Slides 12 / 12 Add" at bounding box center [417, 360] width 409 height 21
click at [196, 300] on div "Undo" at bounding box center [202, 359] width 13 height 5
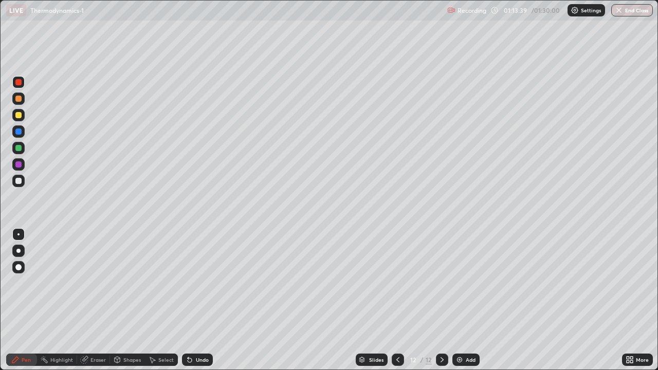
click at [337, 300] on div "Slides 12 / 12 Add" at bounding box center [417, 360] width 409 height 21
click at [466, 300] on div "Add" at bounding box center [471, 359] width 10 height 5
click at [627, 7] on button "End Class" at bounding box center [632, 10] width 42 height 12
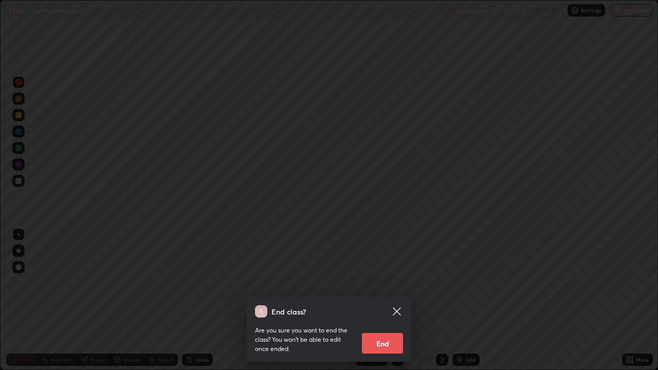
click at [393, 300] on button "End" at bounding box center [382, 343] width 41 height 21
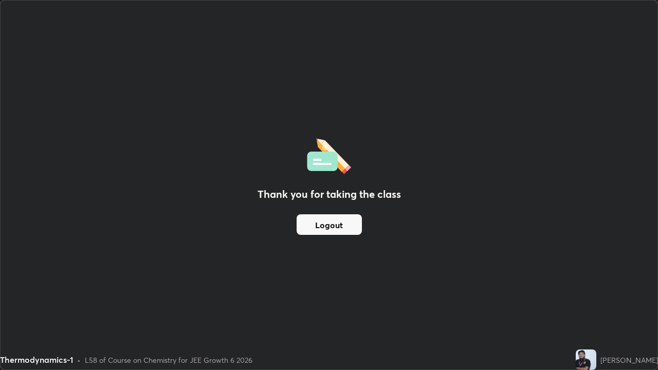
click at [352, 222] on button "Logout" at bounding box center [329, 224] width 65 height 21
